Goal: Transaction & Acquisition: Book appointment/travel/reservation

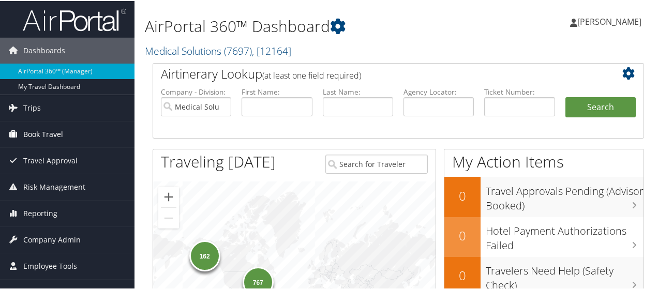
click at [51, 133] on span "Book Travel" at bounding box center [43, 134] width 40 height 26
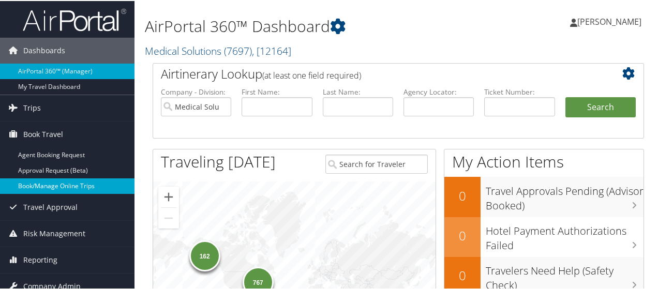
click at [61, 182] on link "Book/Manage Online Trips" at bounding box center [67, 185] width 135 height 16
